Goal: Task Accomplishment & Management: Complete application form

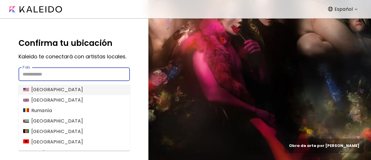
click at [99, 72] on input "País" at bounding box center [74, 74] width 111 height 14
type input "*"
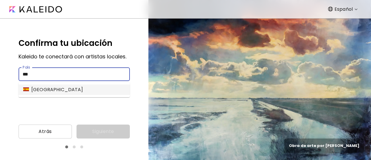
click at [93, 88] on li "España" at bounding box center [74, 89] width 111 height 10
type input "*****"
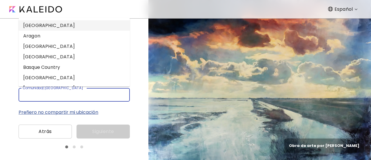
click at [94, 94] on input "Comunidad/ciudad autónoma" at bounding box center [69, 95] width 100 height 14
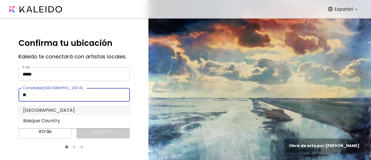
type input "*"
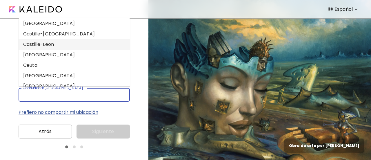
scroll to position [66, 0]
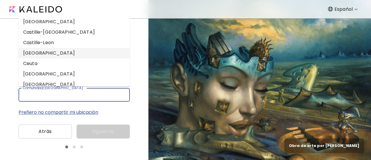
click at [94, 53] on li "Catalonia" at bounding box center [74, 53] width 111 height 10
type input "*********"
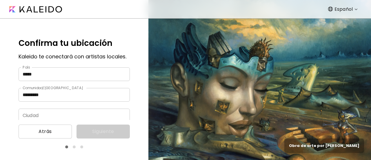
scroll to position [18, 0]
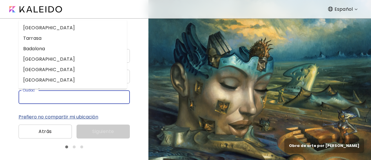
click at [74, 94] on input "Ciudad" at bounding box center [69, 97] width 100 height 14
click at [80, 28] on li "Barcelona" at bounding box center [73, 28] width 108 height 10
type input "*********"
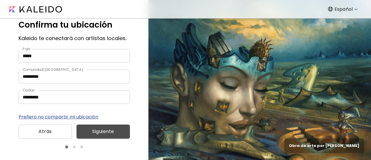
click at [108, 134] on span "Siguiente" at bounding box center [103, 131] width 44 height 7
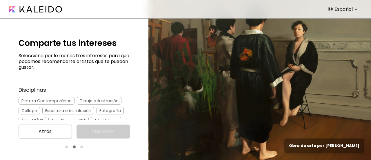
click at [52, 100] on div "Pintura Contemporánea" at bounding box center [47, 101] width 56 height 8
click at [102, 101] on div "Dibujo e ilustración" at bounding box center [99, 101] width 45 height 8
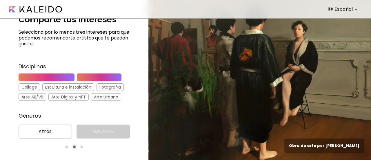
scroll to position [24, 0]
click at [111, 85] on div "Fotografía" at bounding box center [110, 87] width 27 height 8
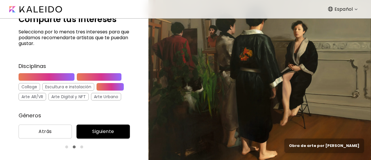
click at [32, 85] on div "Collage" at bounding box center [29, 87] width 21 height 8
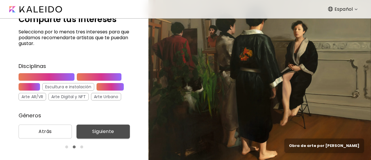
click at [107, 131] on span "Siguiente" at bounding box center [103, 131] width 44 height 7
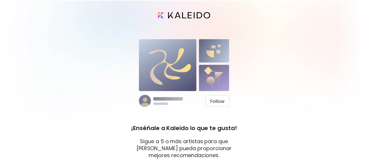
scroll to position [20, 0]
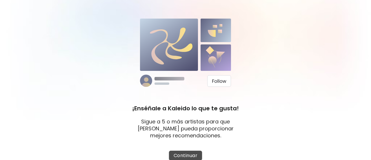
click at [191, 154] on span "Continuar" at bounding box center [186, 155] width 24 height 6
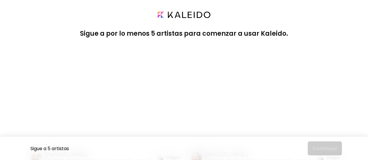
click at [196, 63] on div "Paul Kingsley Squire London, Reino Unido Seguir" at bounding box center [264, 107] width 146 height 114
click at [130, 87] on div "Cesar Biojo Barcelona, España Seguir" at bounding box center [104, 107] width 146 height 114
click at [219, 93] on div "Paul Kingsley Squire London, Reino Unido" at bounding box center [264, 107] width 146 height 114
click at [283, 75] on div "Paul Kingsley Squire London, Reino Unido Seguir" at bounding box center [264, 107] width 146 height 114
click at [222, 70] on div "Paul Kingsley Squire London, Reino Unido" at bounding box center [264, 107] width 146 height 114
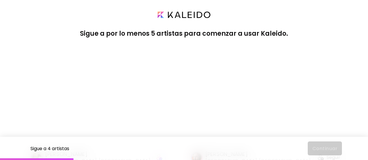
click at [162, 54] on div "Cesar Biojo Barcelona, España" at bounding box center [104, 107] width 146 height 114
click at [328, 148] on div "Sigue a 5 artistas Continuar" at bounding box center [184, 147] width 368 height 23
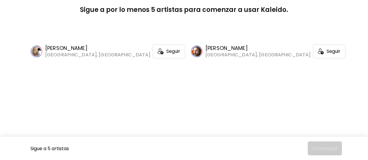
scroll to position [90, 0]
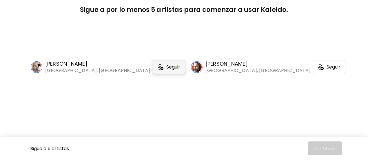
click at [166, 68] on span "Seguir" at bounding box center [173, 67] width 14 height 6
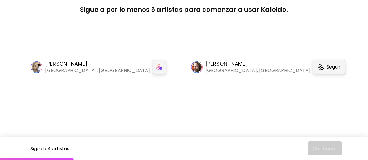
click at [313, 67] on div "Seguir" at bounding box center [329, 67] width 32 height 14
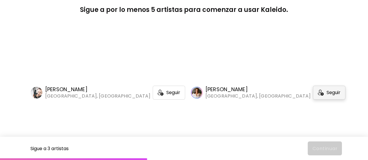
scroll to position [192, 0]
click at [313, 97] on div "Seguir" at bounding box center [329, 93] width 32 height 14
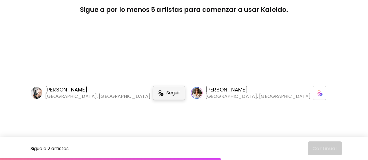
click at [166, 96] on span "Seguir" at bounding box center [173, 93] width 14 height 6
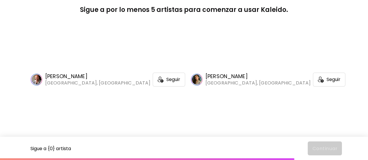
scroll to position [335, 0]
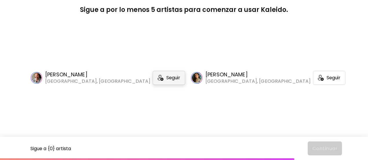
click at [166, 81] on span "Seguir" at bounding box center [173, 78] width 14 height 6
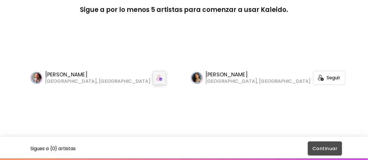
click at [334, 148] on span "Continuar" at bounding box center [324, 148] width 25 height 6
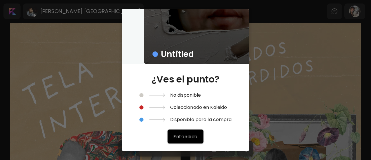
click at [299, 87] on div "Untitled ¿Ves el punto? No disponible Coleccionado en Kaleido Disponible para l…" at bounding box center [185, 80] width 371 height 160
click at [184, 134] on span "Entendido" at bounding box center [185, 136] width 24 height 6
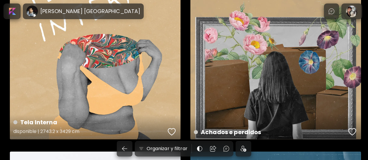
scroll to position [100, 0]
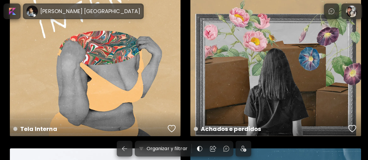
click at [61, 9] on h6 "[PERSON_NAME] [GEOGRAPHIC_DATA]" at bounding box center [90, 11] width 100 height 7
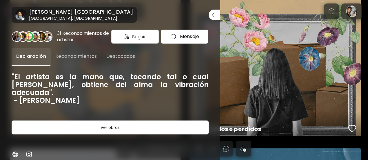
click at [136, 31] on div "Seguir" at bounding box center [135, 37] width 48 height 14
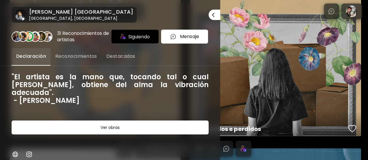
click at [251, 39] on div at bounding box center [184, 80] width 368 height 160
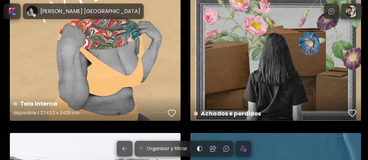
scroll to position [139, 0]
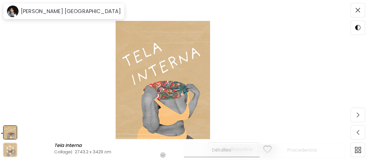
scroll to position [77, 0]
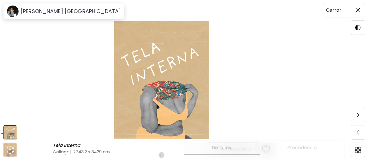
click at [361, 10] on span at bounding box center [358, 10] width 12 height 12
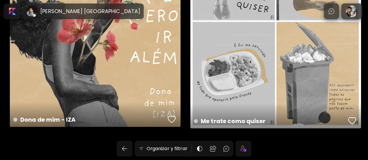
scroll to position [1005, 0]
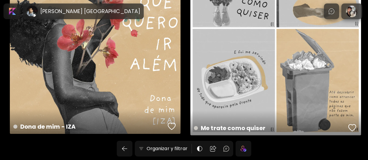
click at [245, 149] on img at bounding box center [244, 148] width 6 height 6
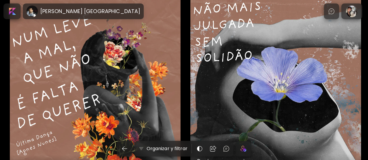
scroll to position [635, 0]
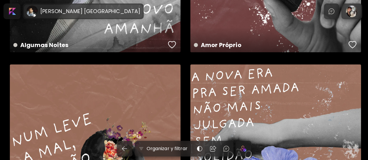
click at [67, 11] on h6 "[PERSON_NAME] [GEOGRAPHIC_DATA]" at bounding box center [90, 11] width 100 height 7
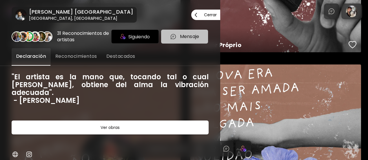
click at [170, 34] on img "button" at bounding box center [173, 36] width 6 height 6
